Goal: Transaction & Acquisition: Purchase product/service

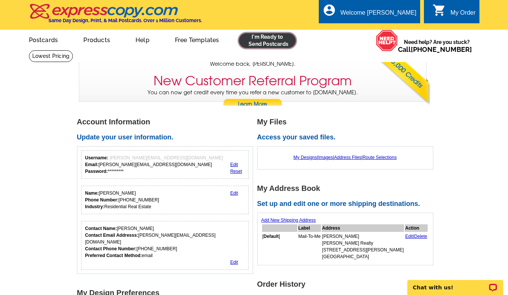
drag, startPoint x: 126, startPoint y: 128, endPoint x: 256, endPoint y: 40, distance: 156.8
click at [256, 40] on link at bounding box center [267, 40] width 57 height 15
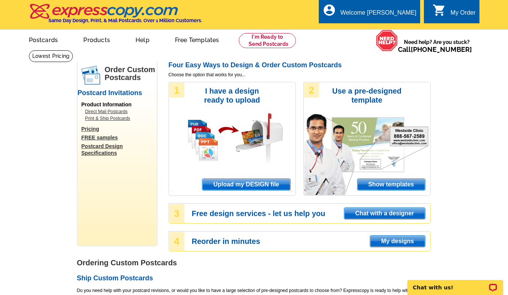
click at [385, 186] on span "Show templates" at bounding box center [391, 184] width 68 height 11
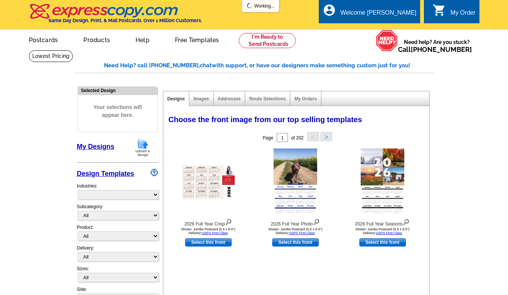
select select "971"
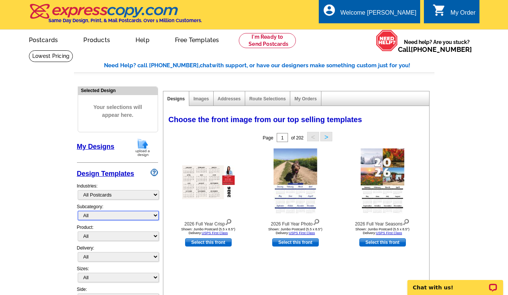
click at [107, 213] on select "All" at bounding box center [118, 215] width 81 height 9
click at [111, 219] on select "All" at bounding box center [118, 215] width 81 height 9
